Goal: Transaction & Acquisition: Book appointment/travel/reservation

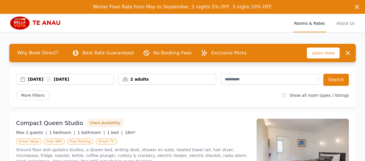
click at [42, 78] on div "[DATE] [DATE]" at bounding box center [71, 79] width 86 height 6
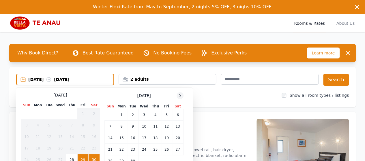
click at [181, 94] on icon at bounding box center [180, 95] width 5 height 5
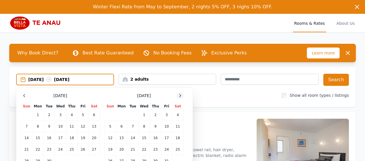
click at [180, 96] on icon at bounding box center [180, 95] width 5 height 5
click at [180, 95] on icon at bounding box center [179, 95] width 1 height 3
click at [121, 114] on td "2" at bounding box center [121, 115] width 11 height 12
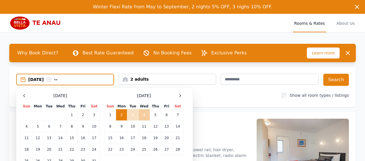
click at [142, 113] on td "4" at bounding box center [143, 115] width 11 height 12
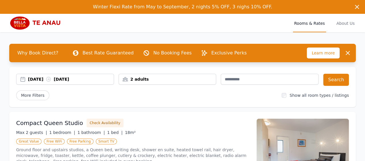
click at [159, 79] on div "2 adults" at bounding box center [167, 79] width 97 height 6
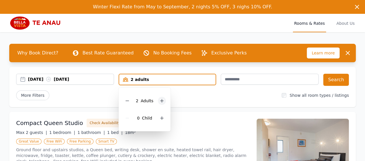
click at [160, 100] on icon at bounding box center [161, 101] width 5 height 5
drag, startPoint x: 192, startPoint y: 93, endPoint x: 216, endPoint y: 87, distance: 24.9
click at [192, 92] on div "More Filters" at bounding box center [146, 96] width 261 height 10
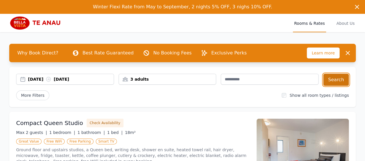
click at [335, 79] on button "Search" at bounding box center [336, 80] width 26 height 12
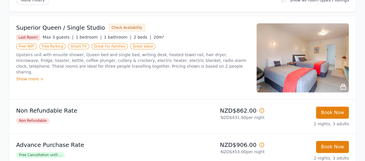
scroll to position [86, 0]
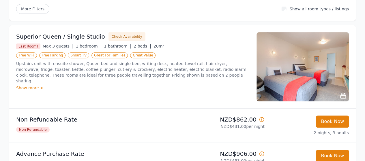
click at [306, 56] on img at bounding box center [302, 66] width 92 height 69
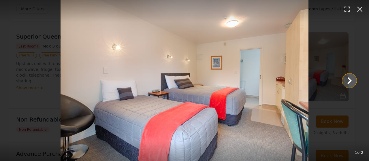
click at [349, 79] on icon "Show slide 2 of 2" at bounding box center [349, 81] width 14 height 14
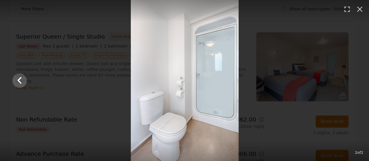
click at [349, 79] on div at bounding box center [185, 80] width 356 height 161
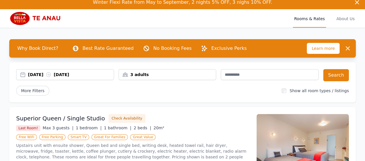
scroll to position [0, 0]
